Goal: Transaction & Acquisition: Purchase product/service

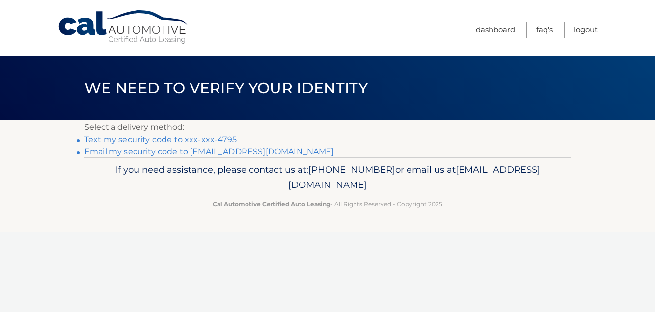
click at [108, 139] on link "Text my security code to xxx-xxx-4795" at bounding box center [160, 139] width 152 height 9
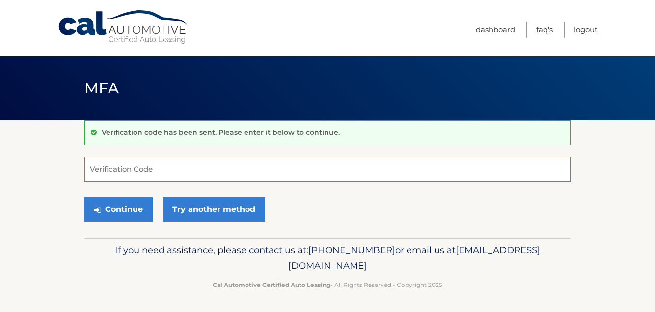
click at [122, 169] on input "Verification Code" at bounding box center [327, 169] width 486 height 25
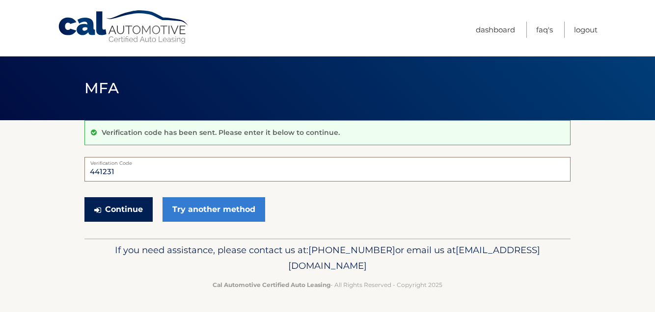
type input "441231"
drag, startPoint x: 121, startPoint y: 212, endPoint x: 127, endPoint y: 214, distance: 6.4
click at [121, 212] on button "Continue" at bounding box center [118, 209] width 68 height 25
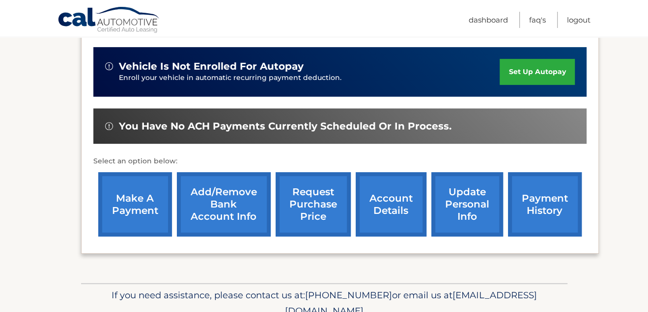
scroll to position [242, 0]
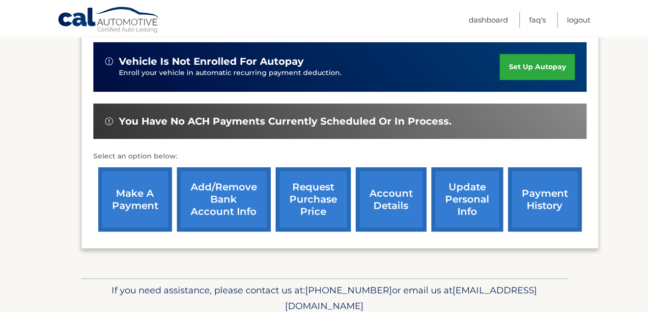
click at [125, 188] on link "make a payment" at bounding box center [135, 199] width 74 height 64
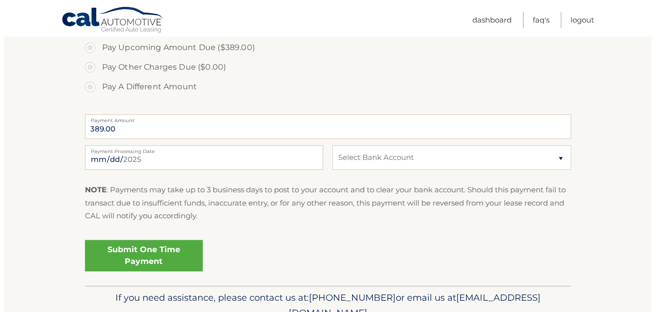
scroll to position [347, 0]
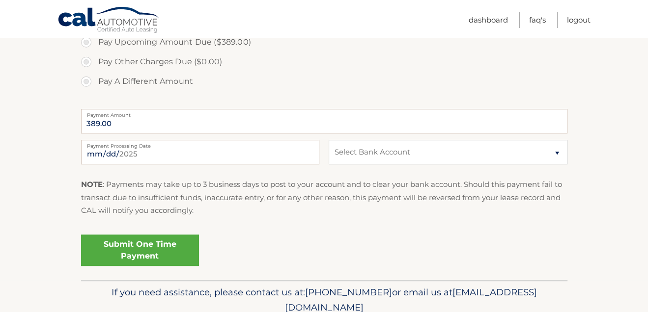
click at [164, 247] on link "Submit One Time Payment" at bounding box center [140, 250] width 118 height 31
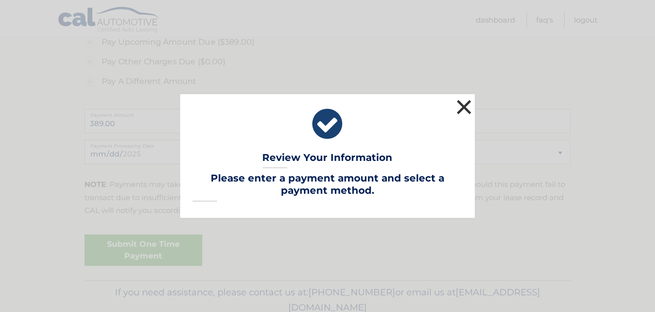
click at [468, 104] on button "×" at bounding box center [464, 107] width 20 height 20
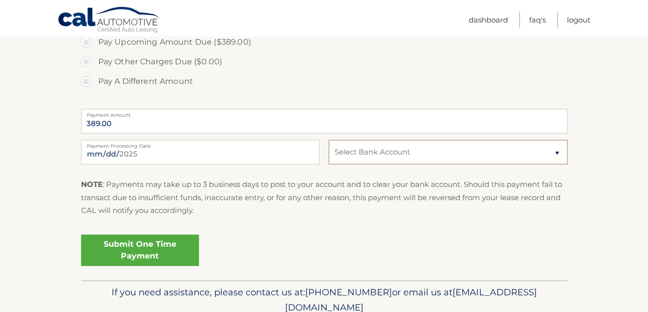
click at [557, 150] on select "Select Bank Account Checking BANK OF AMERICA N.A. *****7551 Checking WELLS FARG…" at bounding box center [448, 152] width 238 height 25
select select "ZDQwNWY5OWItZWQwYS00YzBmLTg1NzEtMGJhZTQ1YWU1MTVm"
click at [329, 140] on select "Select Bank Account Checking BANK OF AMERICA N.A. *****7551 Checking WELLS FARG…" at bounding box center [448, 152] width 238 height 25
click at [136, 245] on link "Submit One Time Payment" at bounding box center [140, 250] width 118 height 31
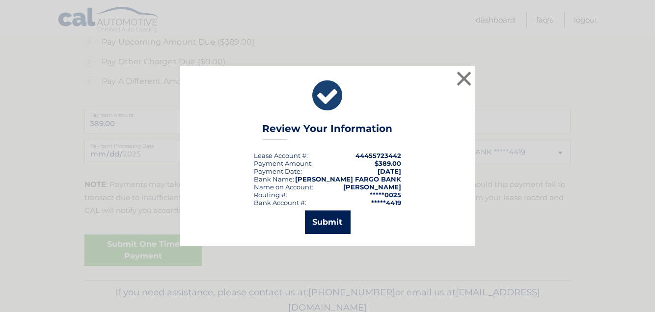
click at [336, 224] on button "Submit" at bounding box center [328, 223] width 46 height 24
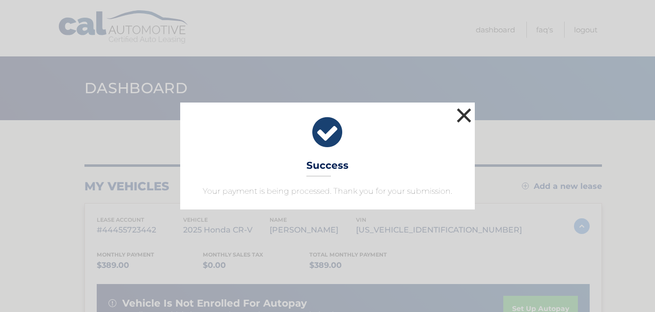
click at [471, 118] on button "×" at bounding box center [464, 116] width 20 height 20
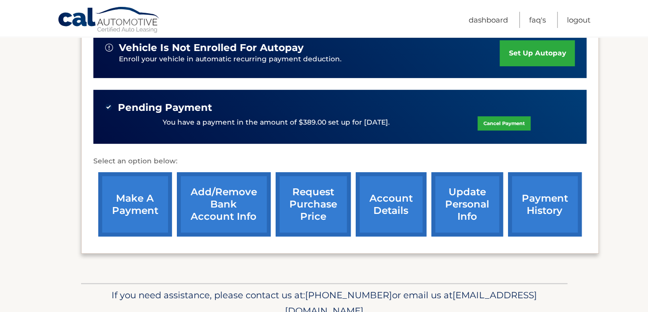
scroll to position [283, 0]
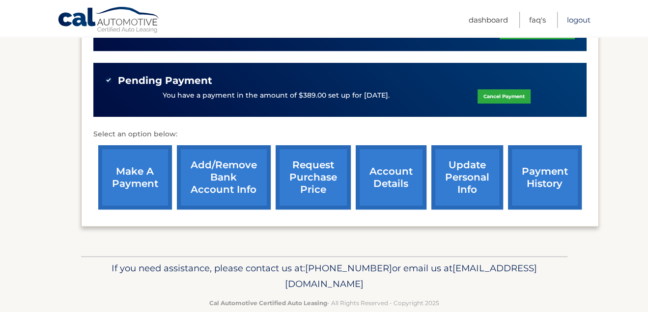
click at [581, 21] on link "Logout" at bounding box center [579, 20] width 24 height 16
